Goal: Find specific page/section: Find specific page/section

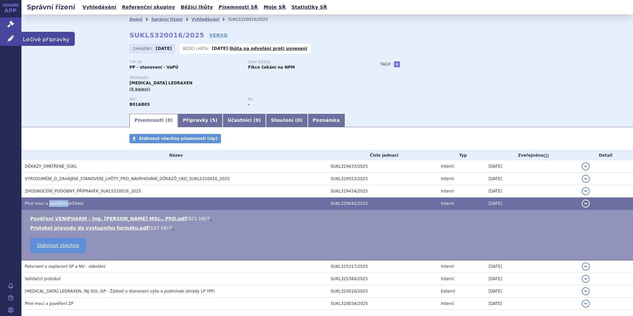
click at [37, 39] on span "Léčivé přípravky" at bounding box center [47, 39] width 53 height 14
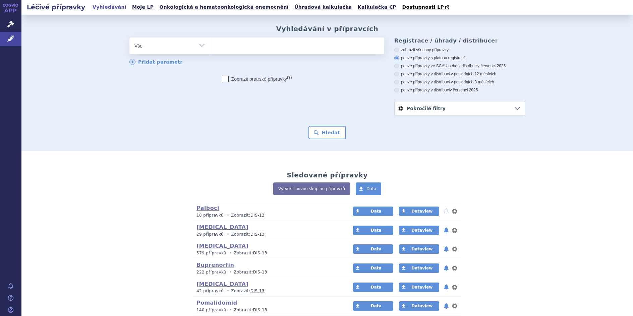
click at [201, 46] on select "Vše Přípravek/SUKL kód MAH VPOIS ATC/Aktivní látka Léková forma Síla" at bounding box center [169, 45] width 80 height 15
select select "filter-atc-group"
click at [129, 38] on select "Vše Přípravek/SUKL kód MAH VPOIS ATC/Aktivní látka Léková forma Síla" at bounding box center [169, 45] width 80 height 15
click at [219, 47] on ul at bounding box center [297, 45] width 174 height 14
click at [210, 47] on select at bounding box center [210, 45] width 0 height 17
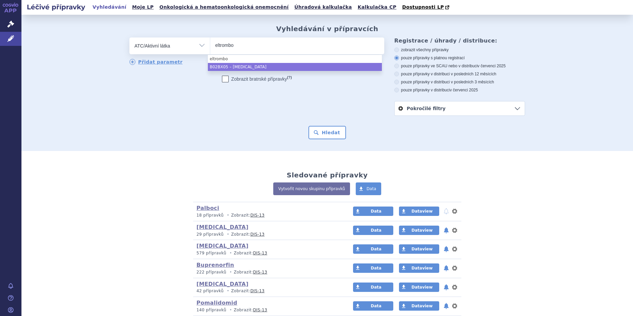
type input "eltrombo"
select select "B02BX05"
